Goal: Find contact information: Find contact information

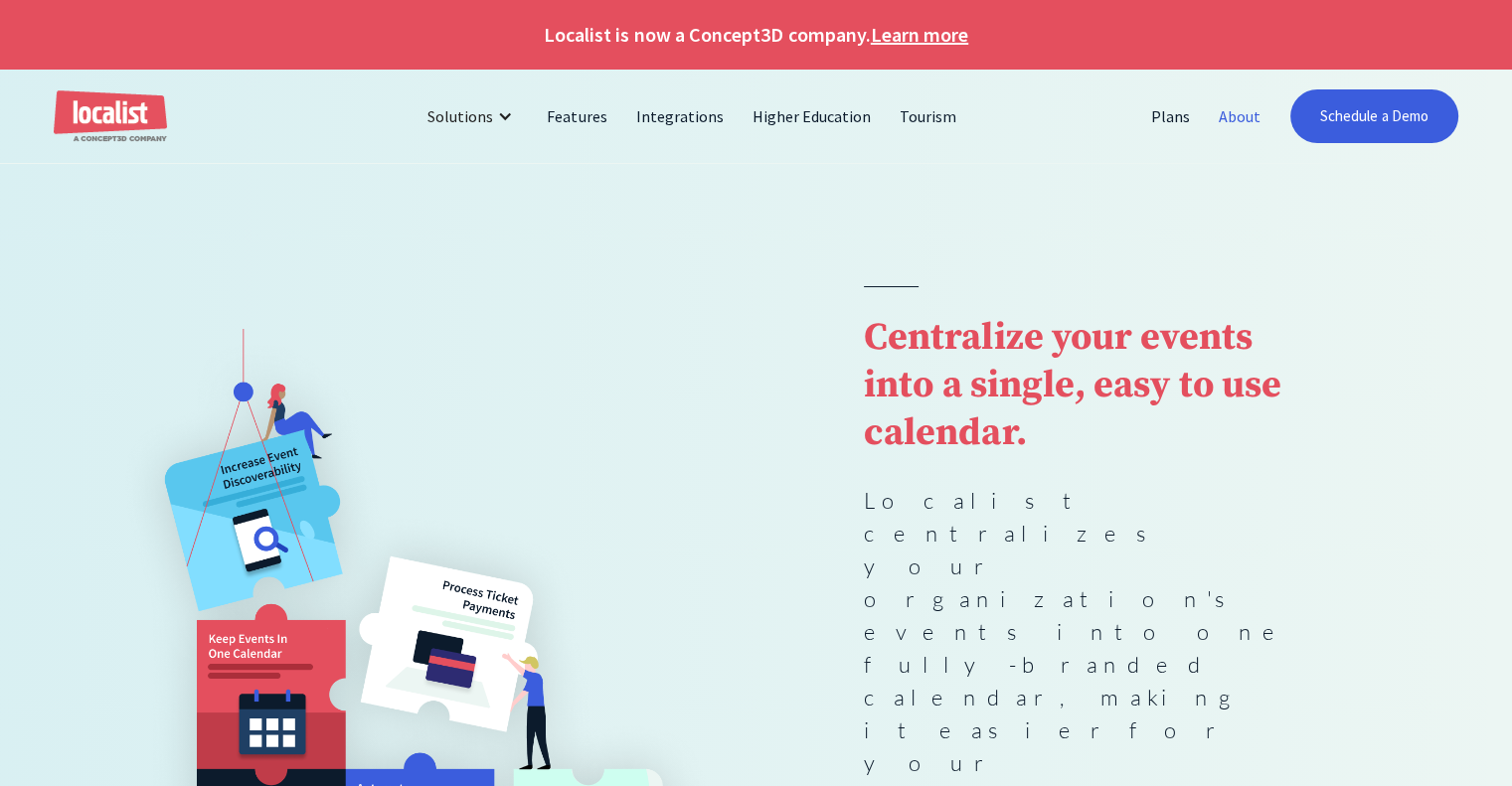
click at [1225, 117] on link "About" at bounding box center [1239, 117] width 71 height 48
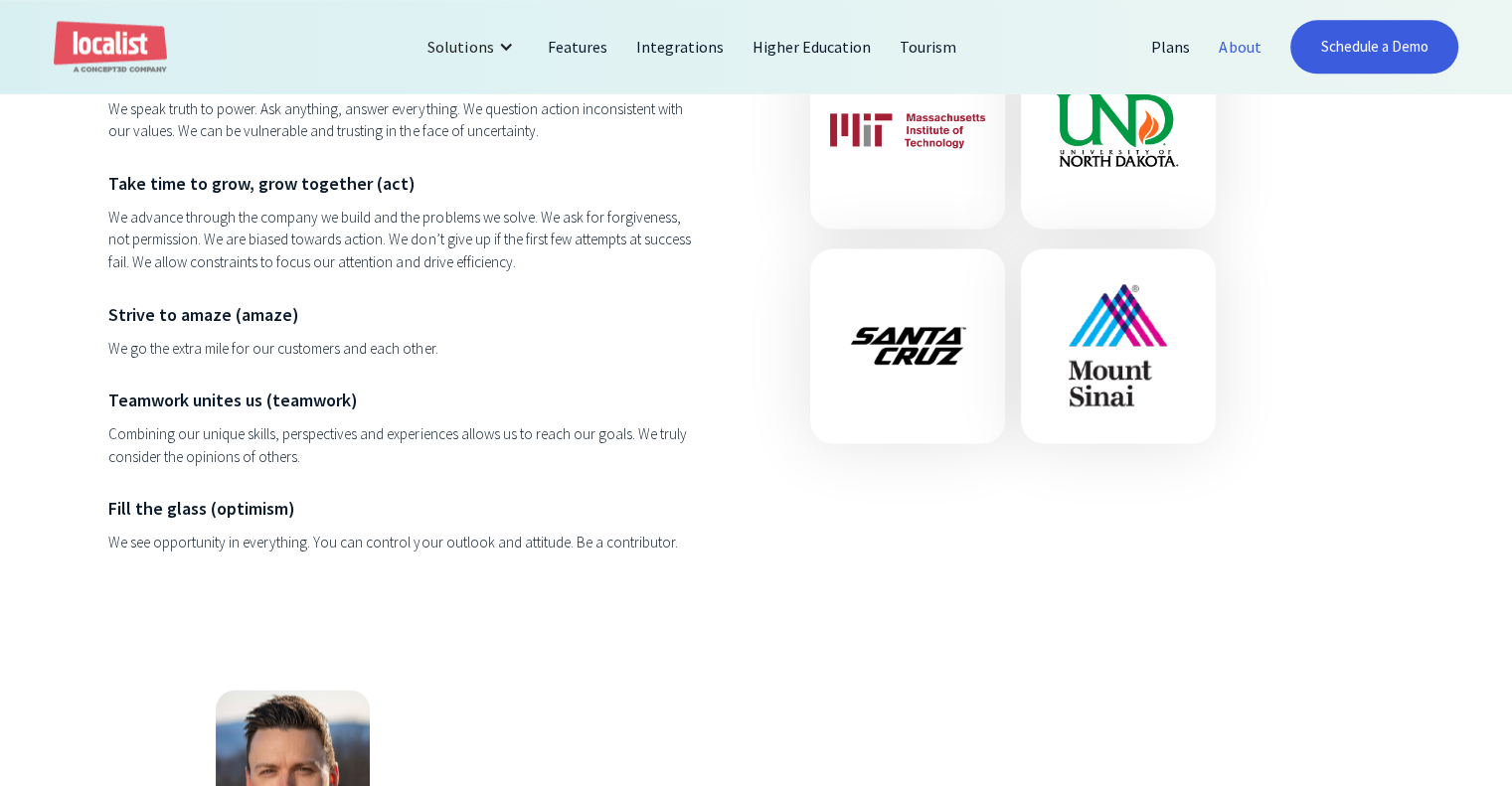
click at [381, 770] on div at bounding box center [559, 774] width 689 height 170
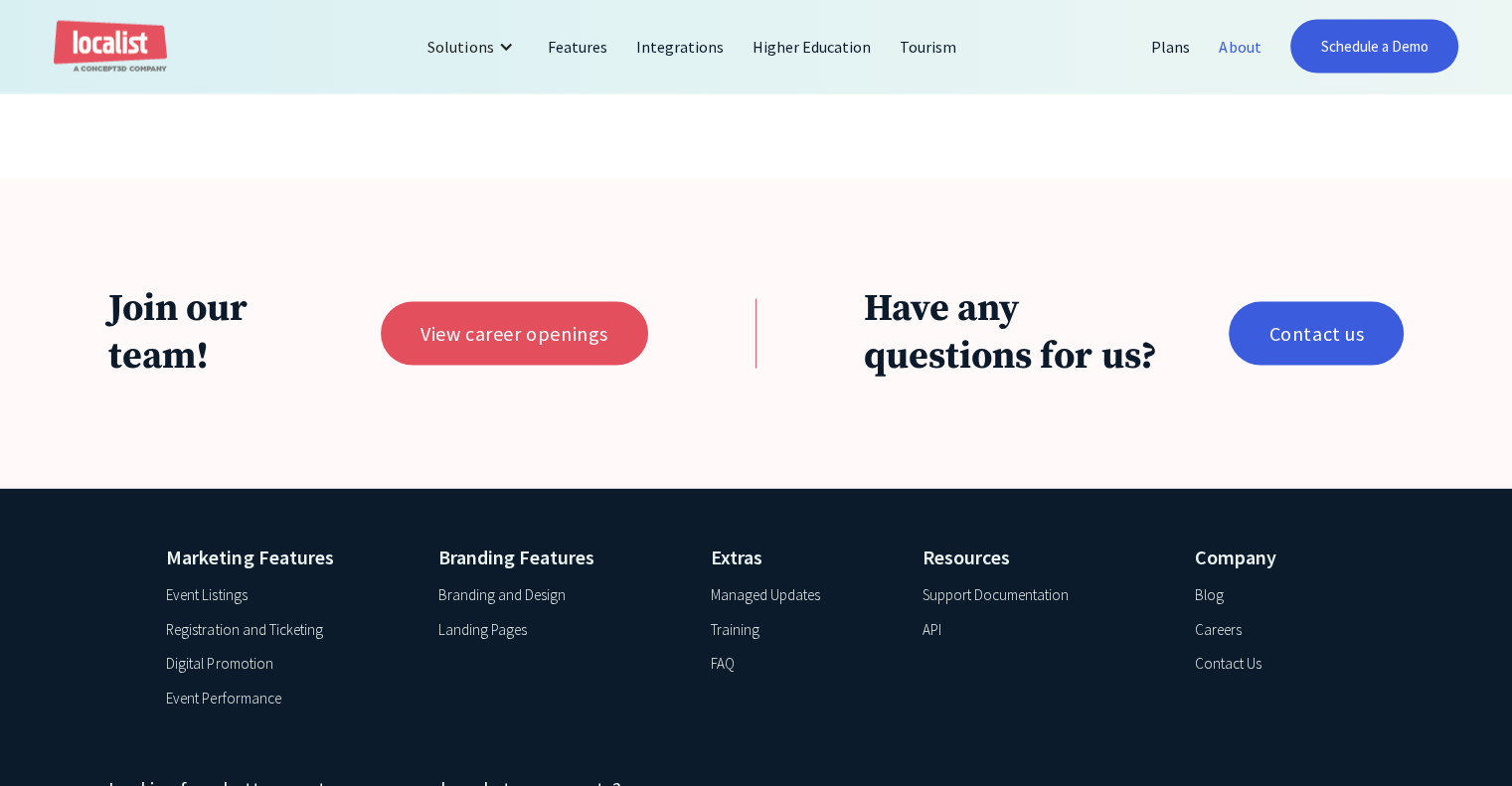
scroll to position [4462, 0]
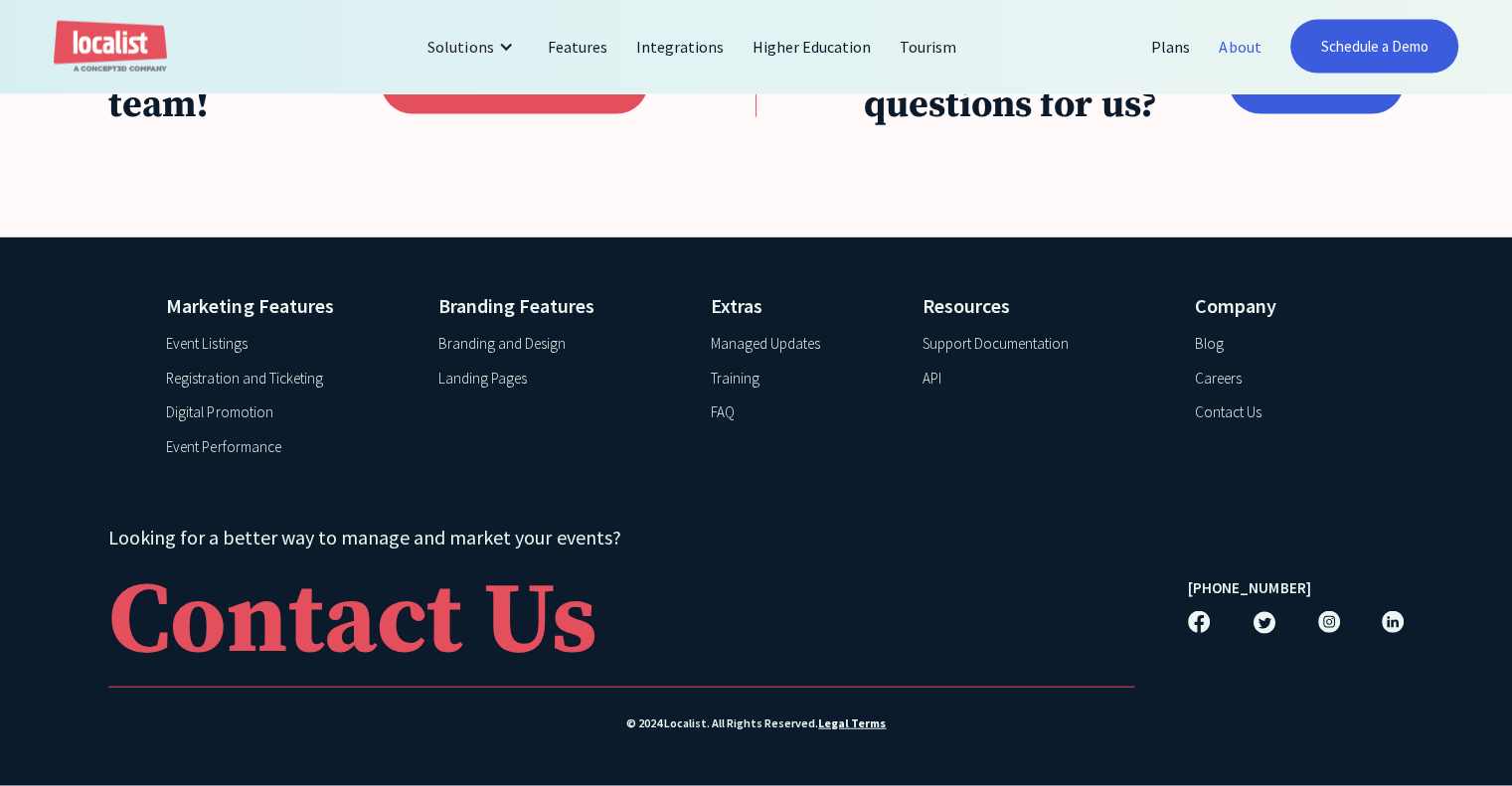
click at [1018, 335] on div "Support Documentation" at bounding box center [995, 344] width 147 height 23
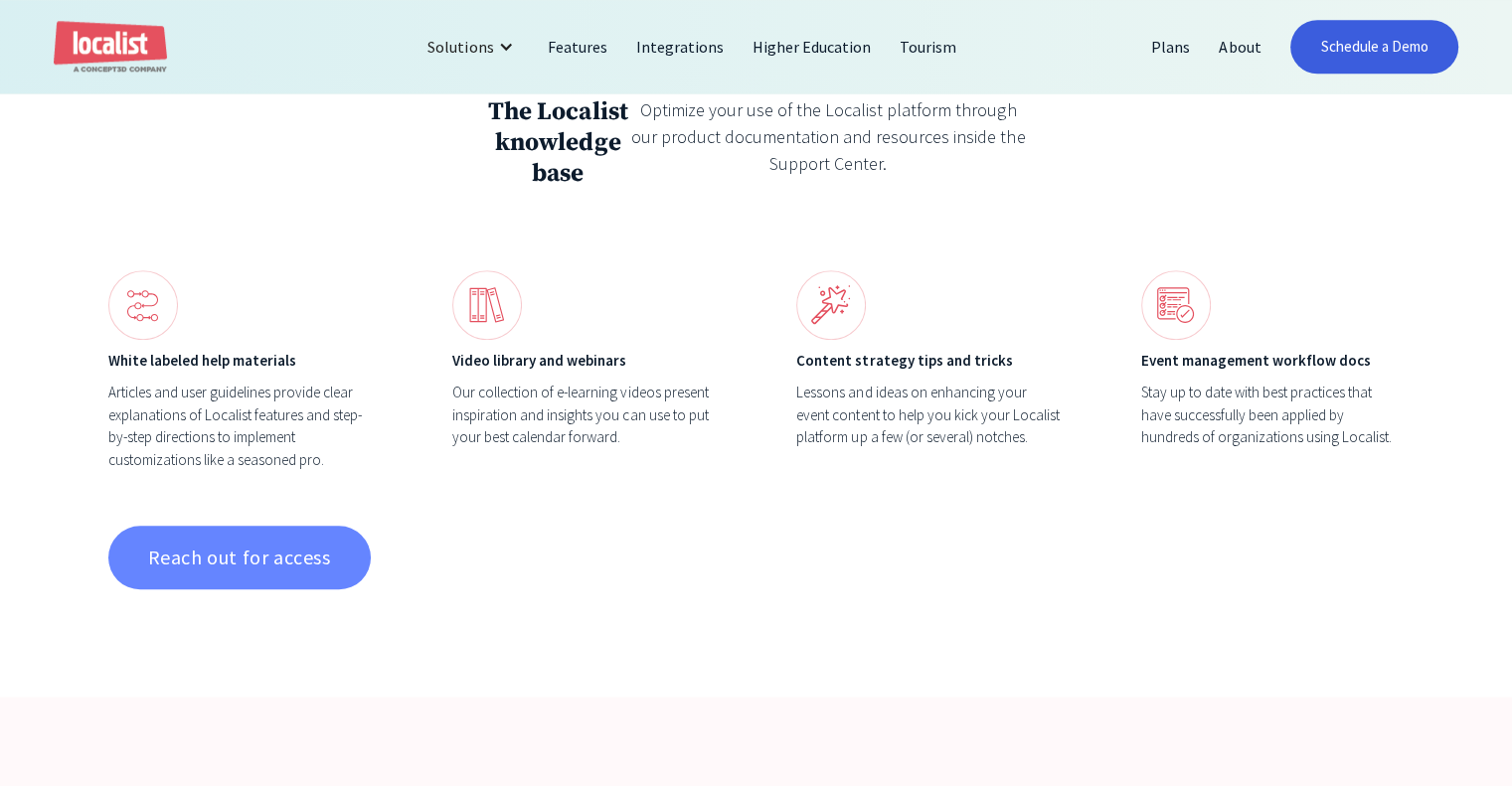
click at [230, 577] on link "Reach out for access" at bounding box center [239, 557] width 262 height 64
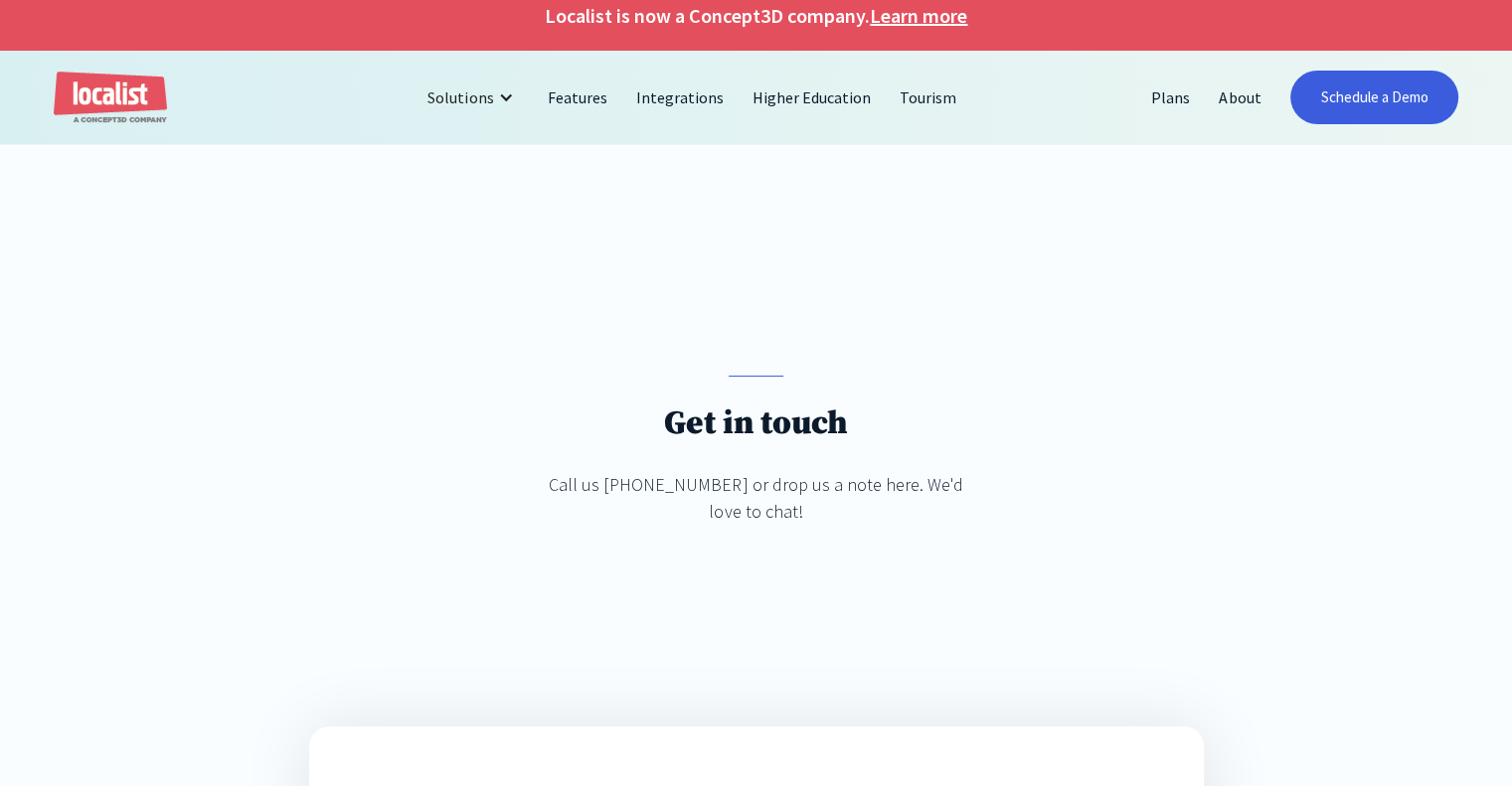
scroll to position [20, 0]
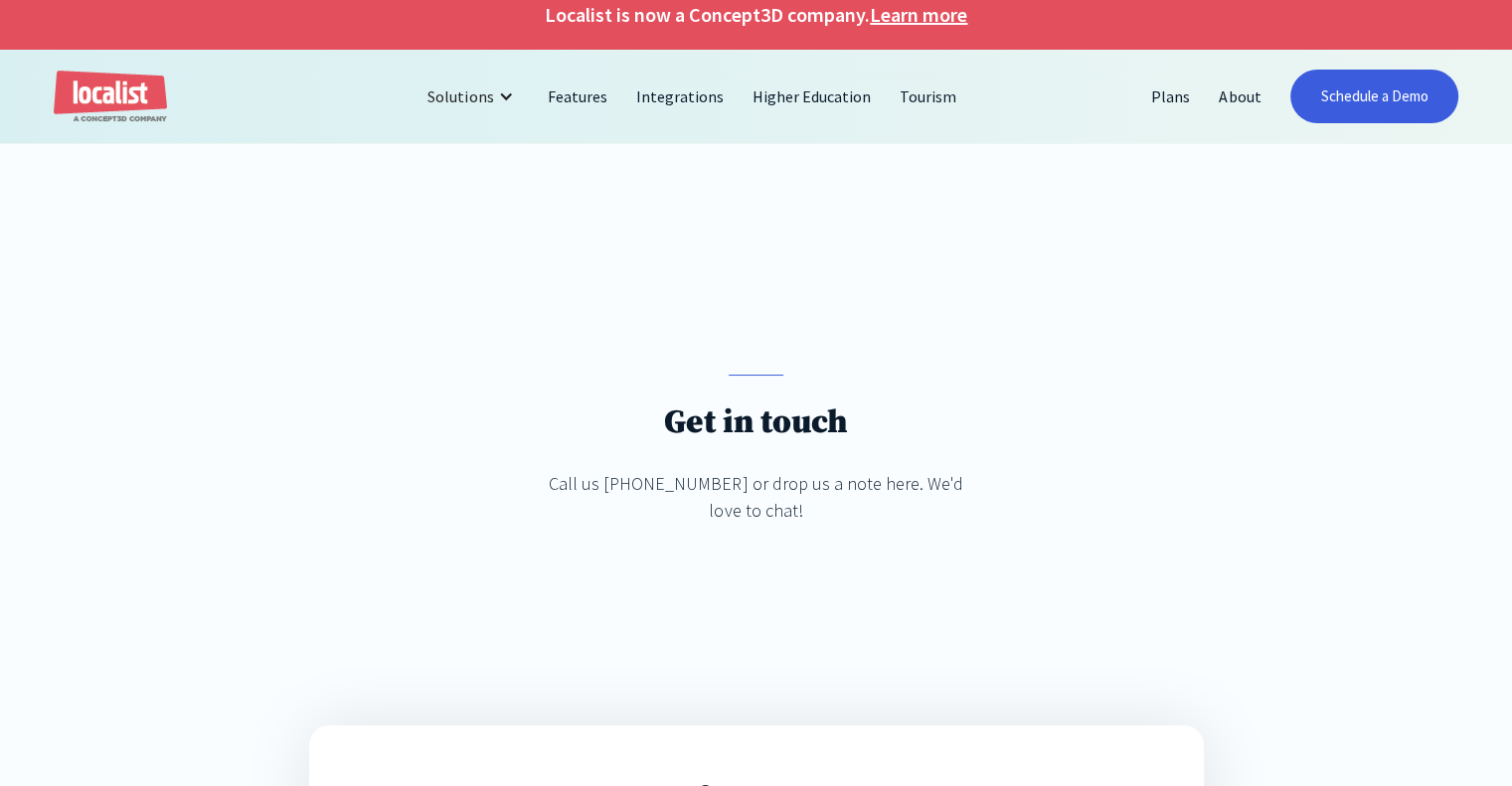
click at [877, 393] on div "Get in touch Call us [PHONE_NUMBER] or drop us a note here. We'd love to chat!" at bounding box center [756, 468] width 433 height 188
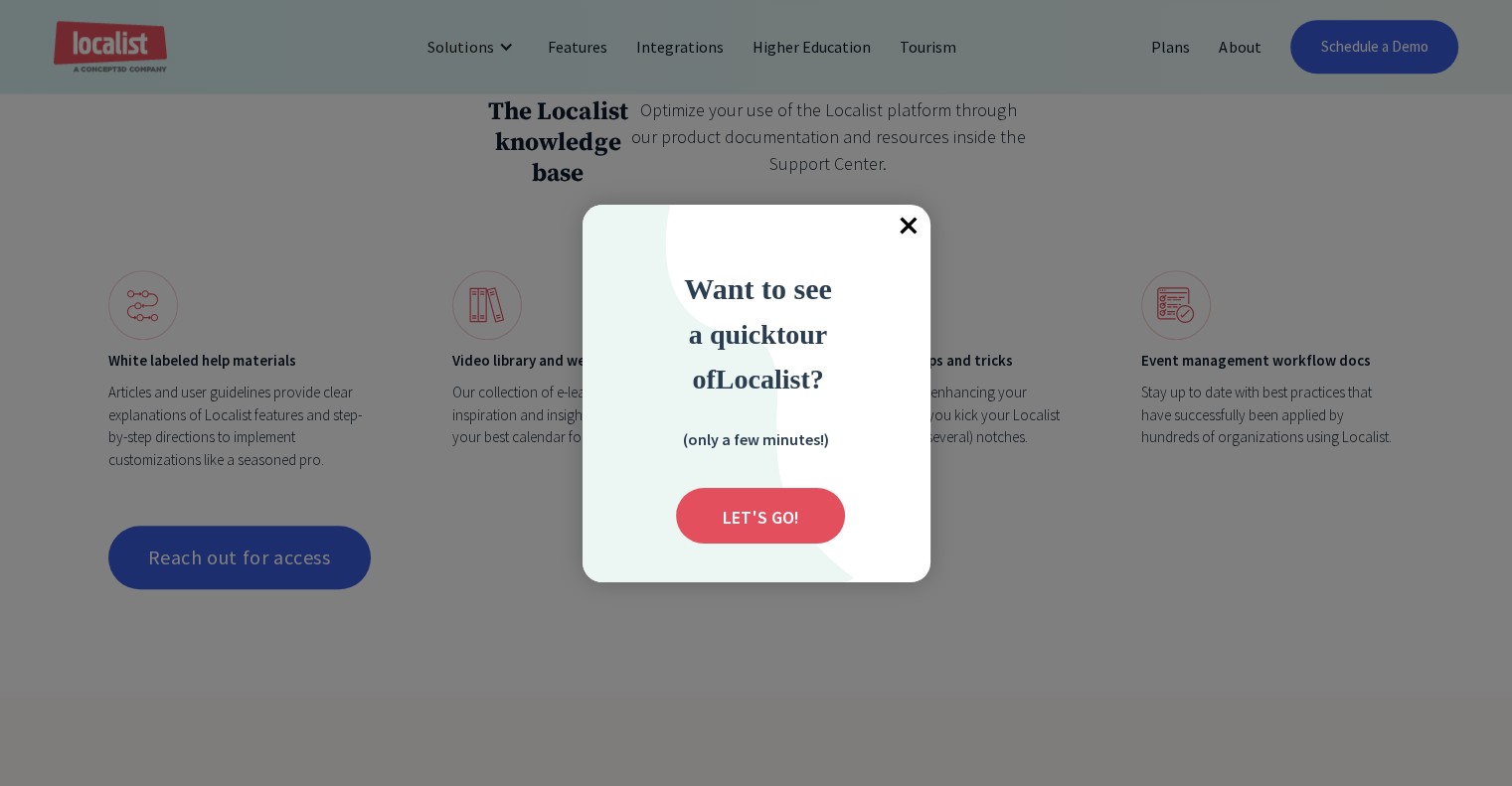
click at [904, 224] on span "×" at bounding box center [908, 226] width 44 height 44
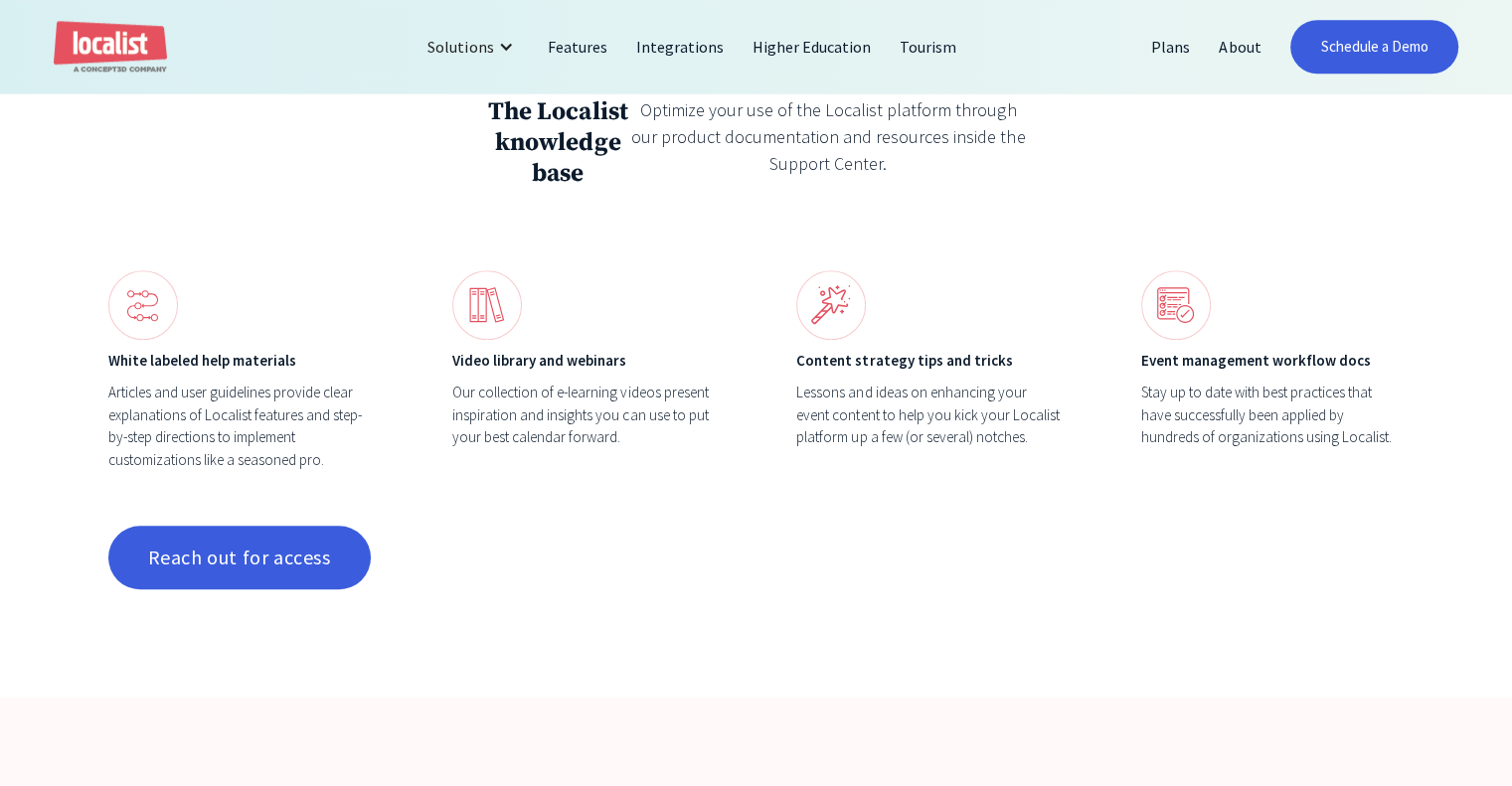
click at [1185, 238] on div "The Localist knowledge base Optimize your use of the Localist platform through …" at bounding box center [756, 342] width 1512 height 708
click at [861, 690] on div "The Localist knowledge base Optimize your use of the Localist platform through …" at bounding box center [756, 342] width 1512 height 708
click at [1232, 51] on link "About" at bounding box center [1239, 47] width 71 height 48
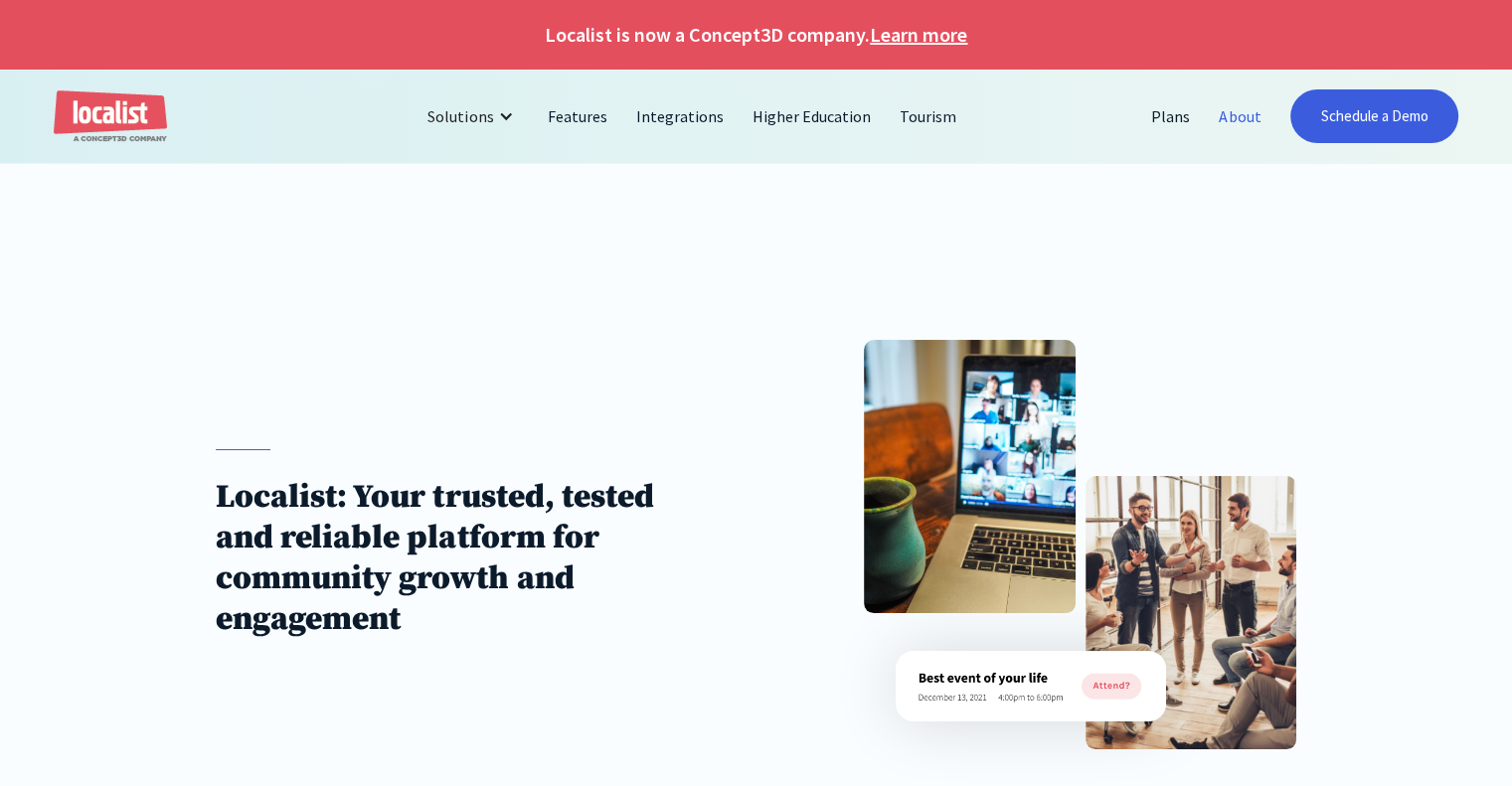
click at [86, 123] on img "home" at bounding box center [111, 117] width 114 height 53
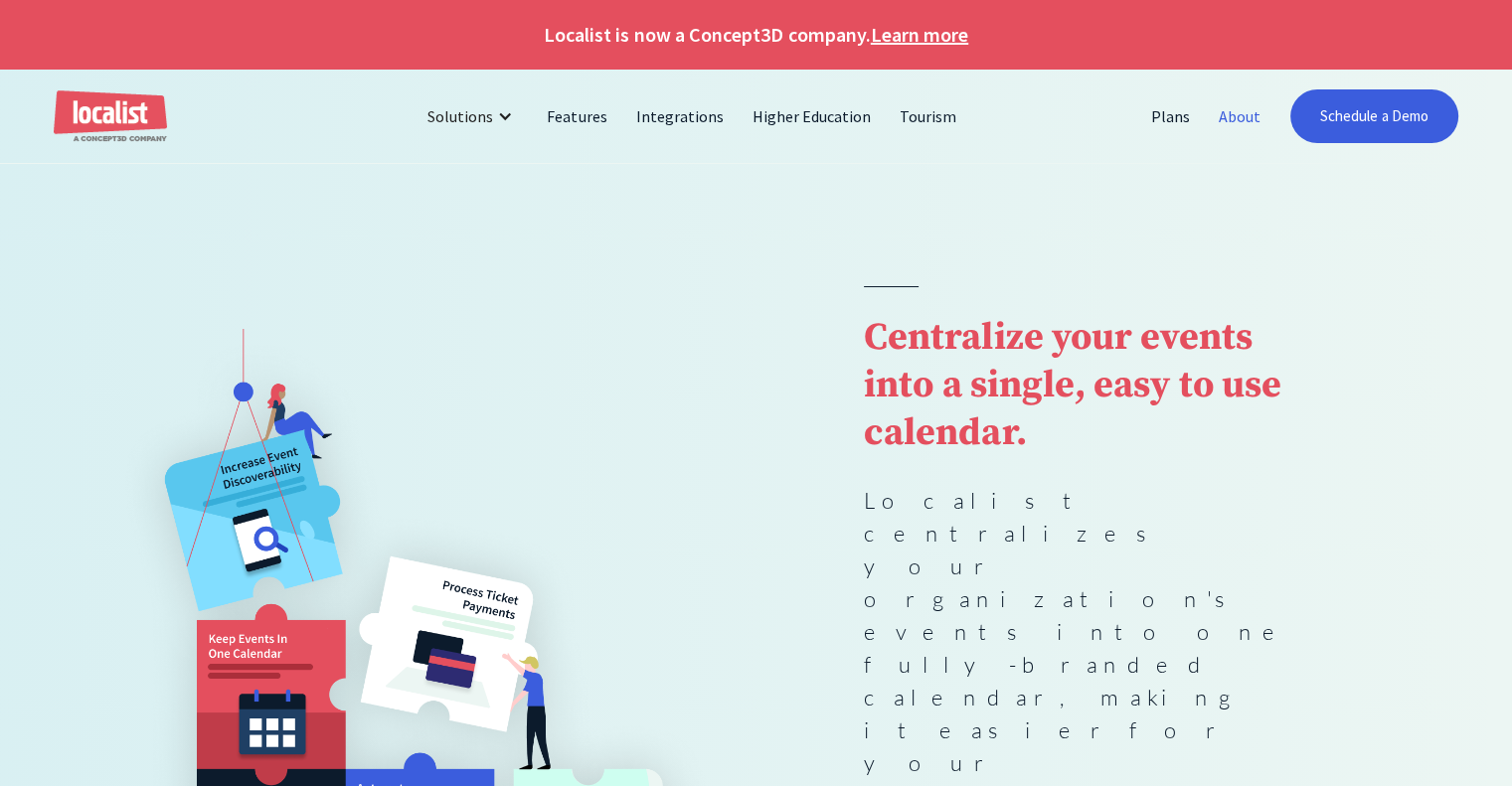
click at [1247, 115] on link "About" at bounding box center [1239, 117] width 71 height 48
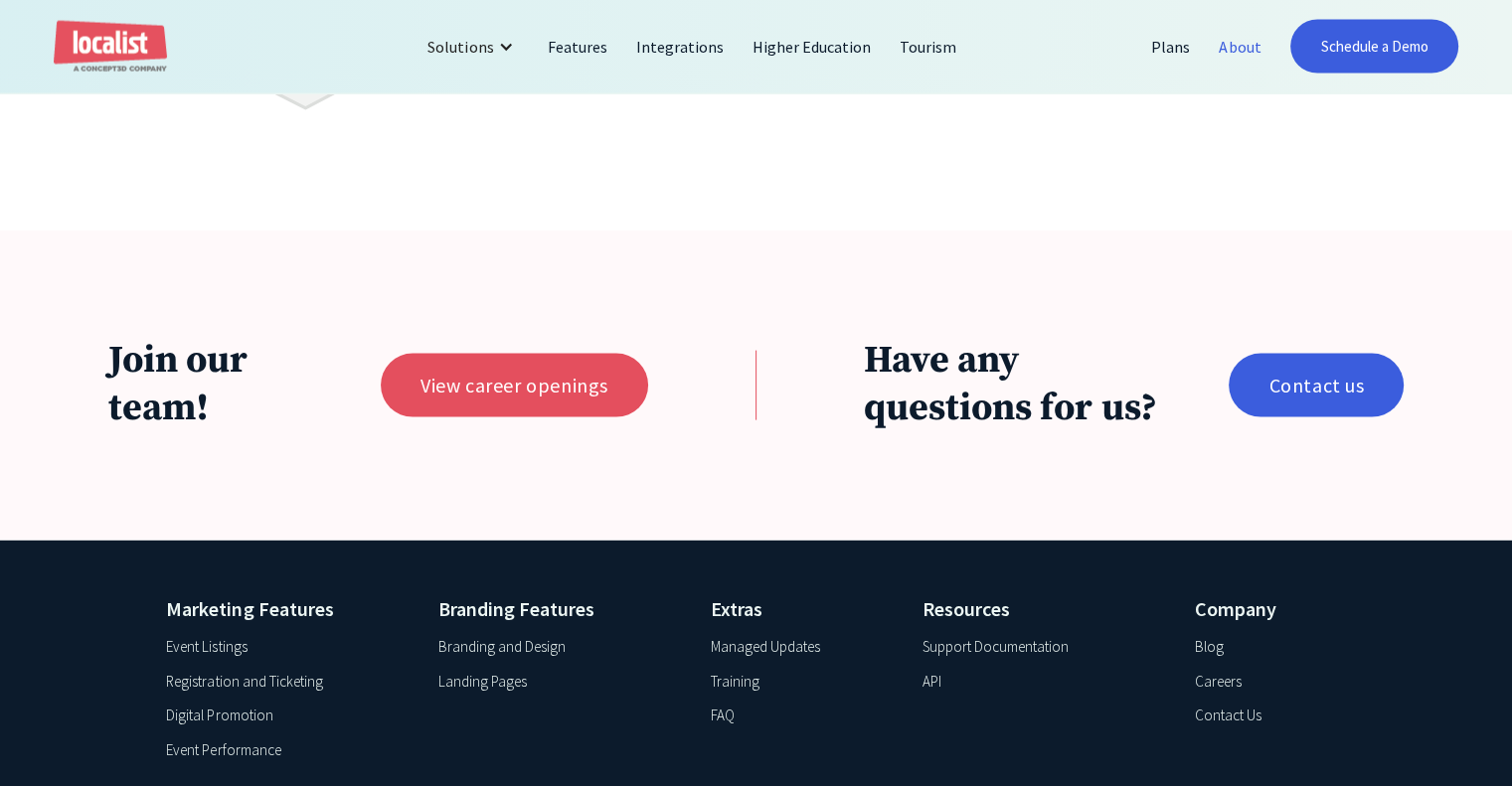
scroll to position [4164, 0]
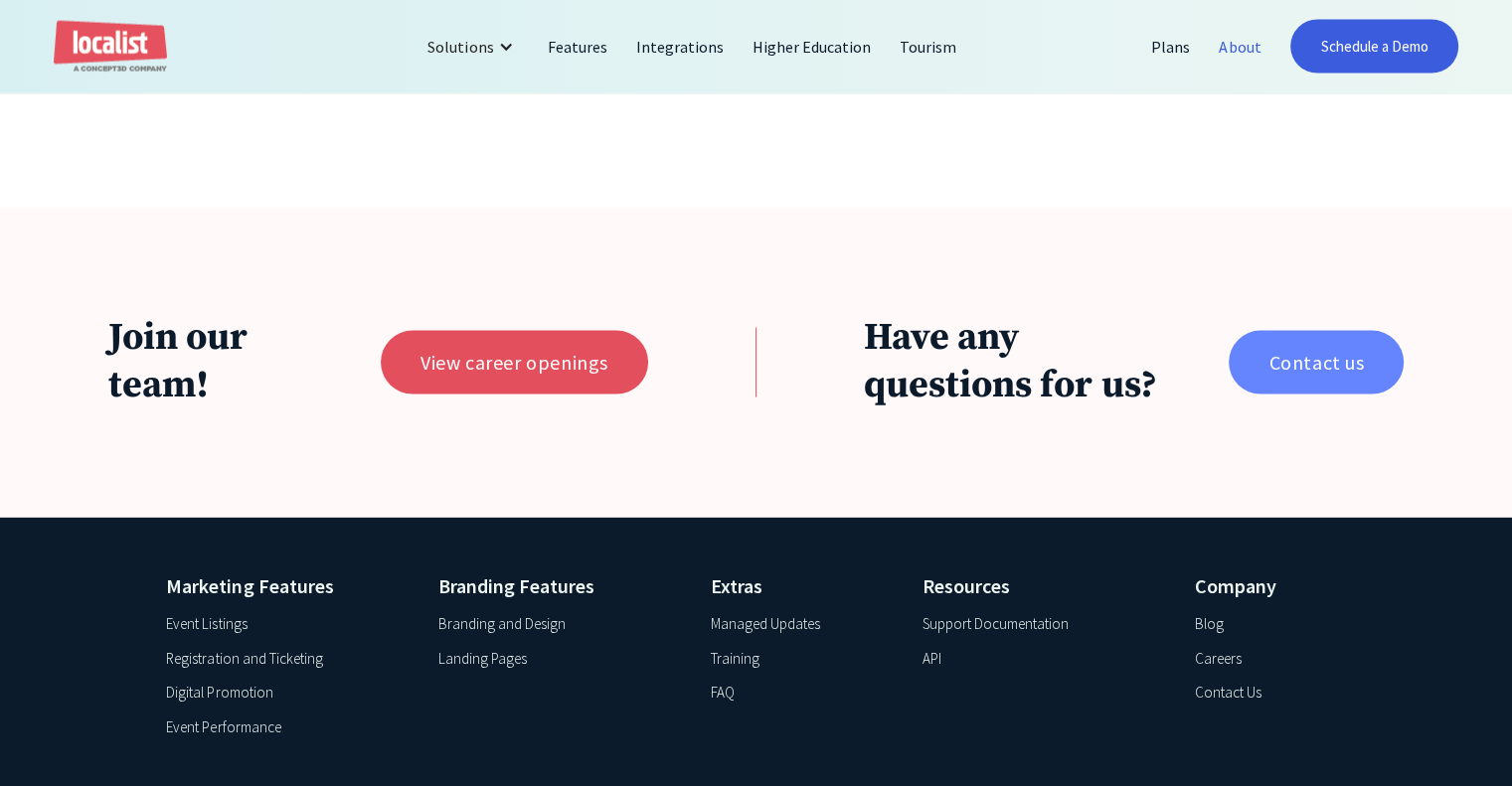
click at [1299, 379] on link "Contact us" at bounding box center [1315, 363] width 174 height 64
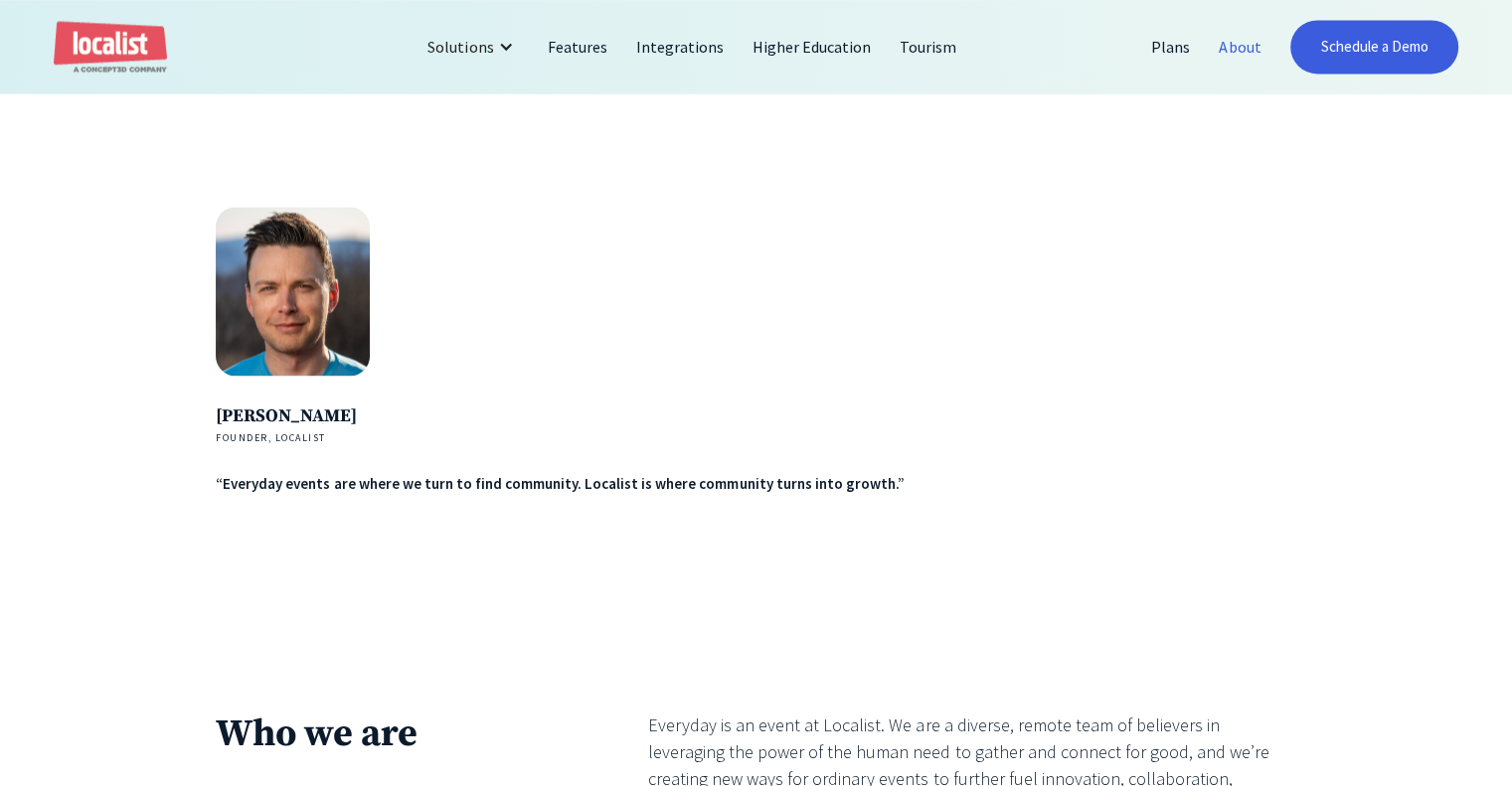
scroll to position [3135, 0]
click at [1247, 47] on link "About" at bounding box center [1239, 47] width 71 height 48
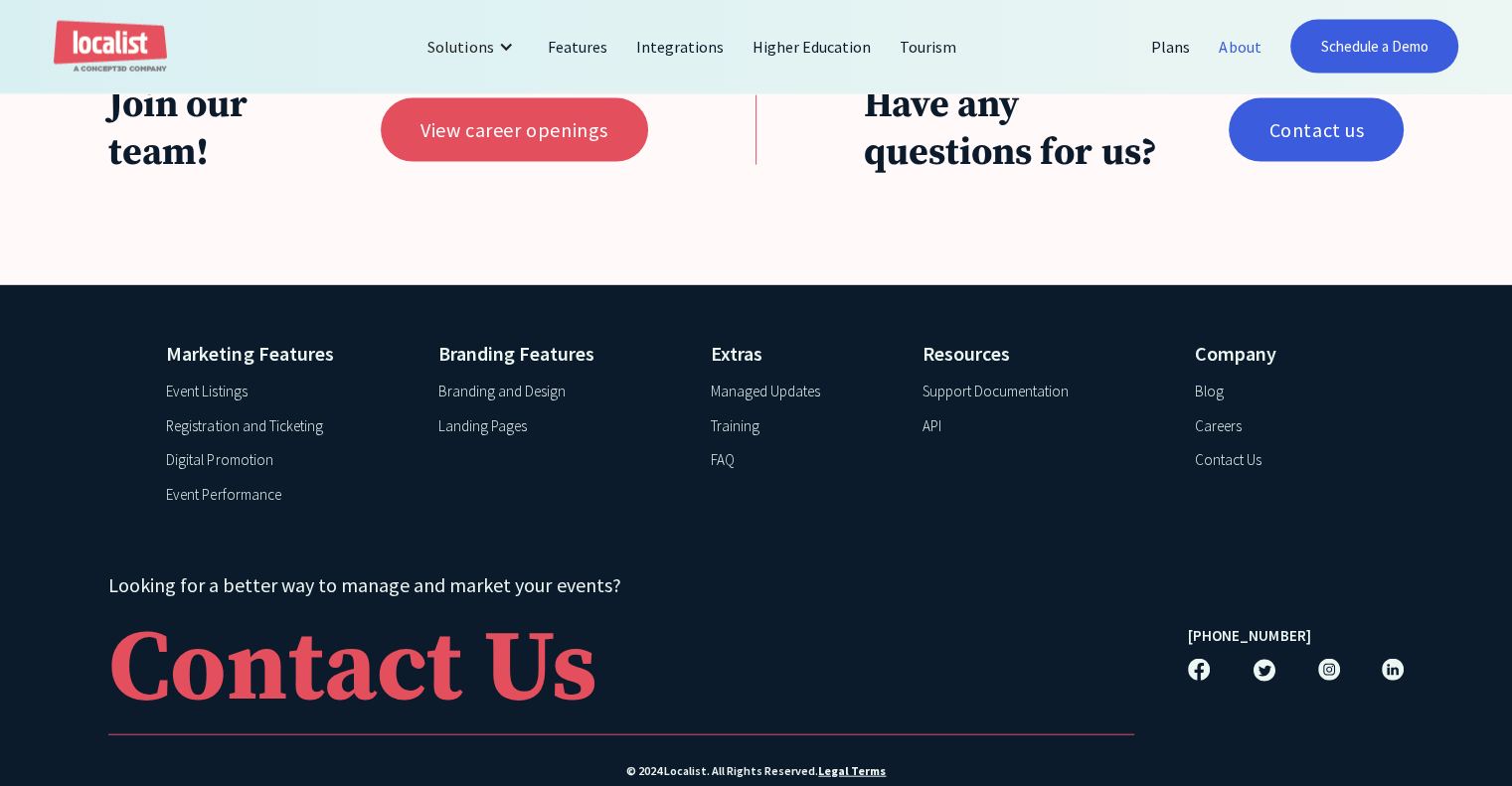
scroll to position [4462, 0]
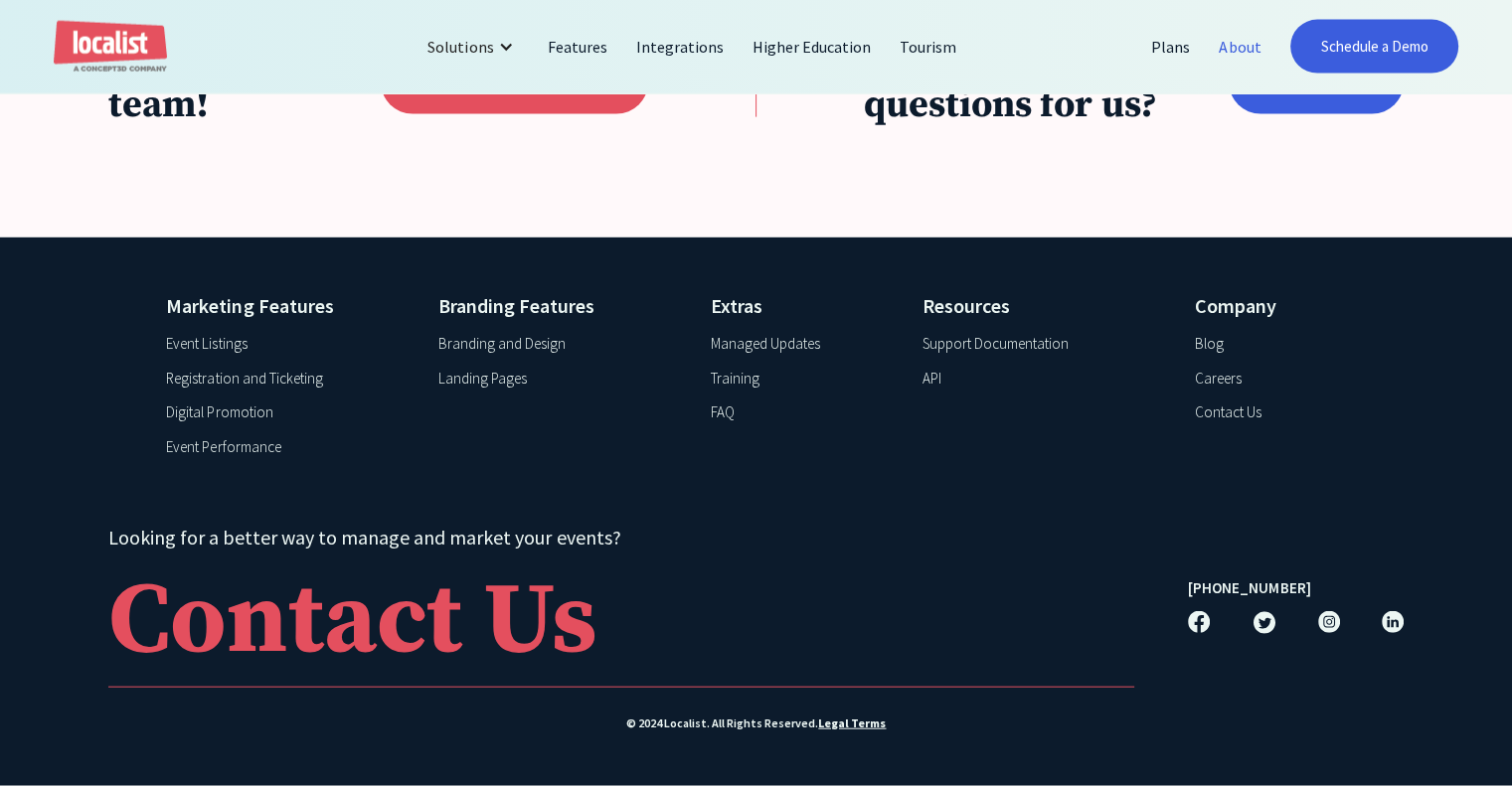
click at [1019, 339] on div "Support Documentation" at bounding box center [995, 344] width 147 height 23
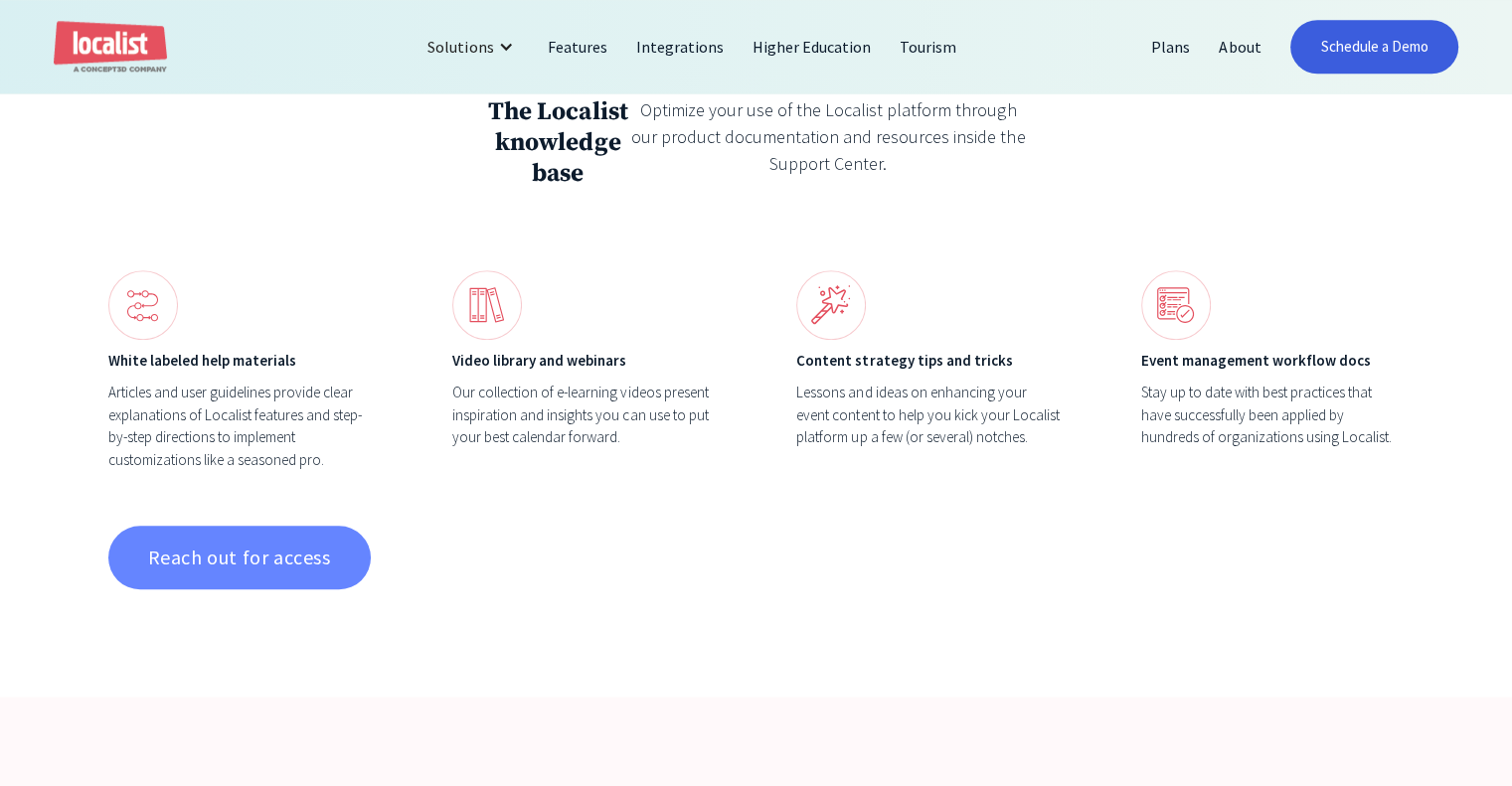
click at [326, 579] on link "Reach out for access" at bounding box center [239, 557] width 262 height 64
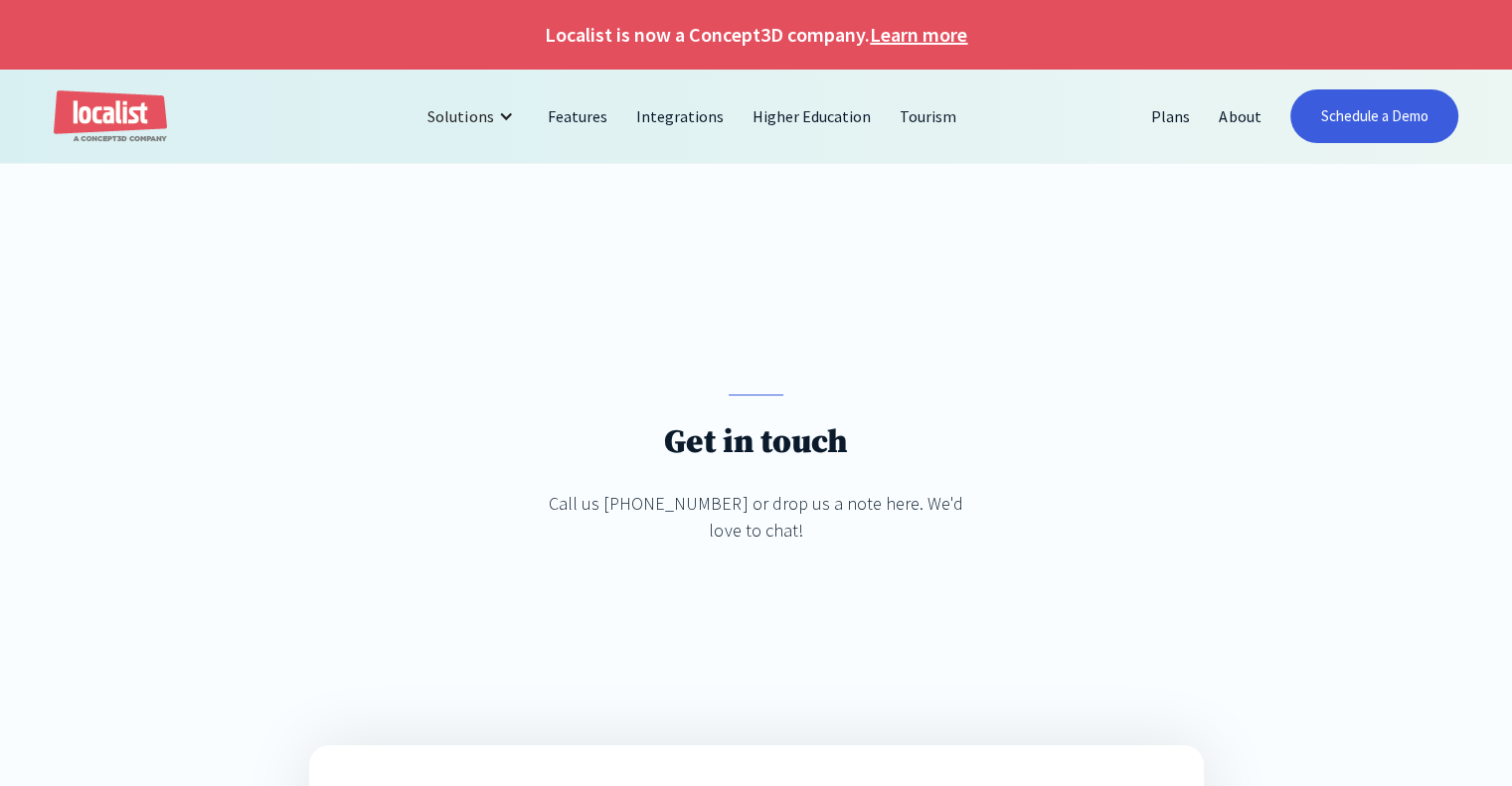
click at [1198, 314] on div "Get in touch Call us [PHONE_NUMBER] or drop us a note here. We'd love to chat!" at bounding box center [756, 569] width 1512 height 566
